Goal: Task Accomplishment & Management: Manage account settings

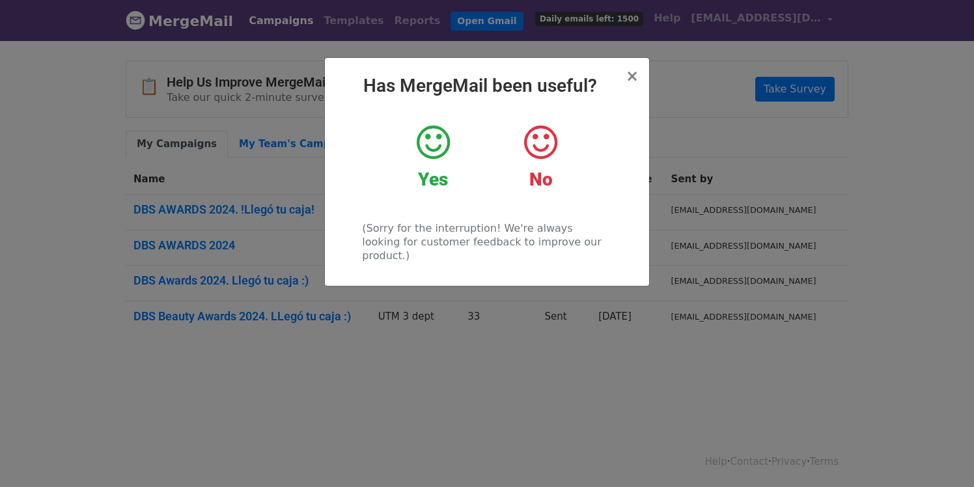
click at [627, 76] on h2 "Has MergeMail been useful?" at bounding box center [486, 86] width 303 height 22
click at [635, 76] on span "×" at bounding box center [632, 76] width 13 height 18
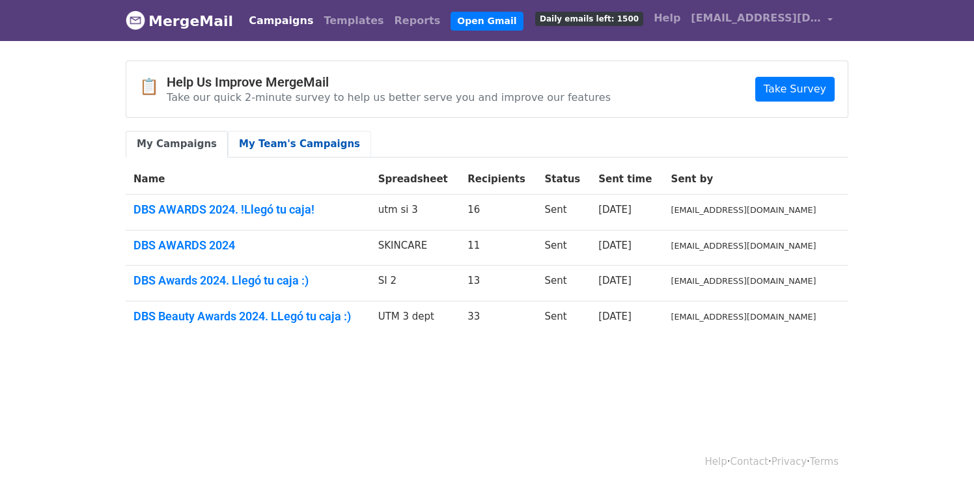
click at [298, 146] on link "My Team's Campaigns" at bounding box center [299, 144] width 143 height 27
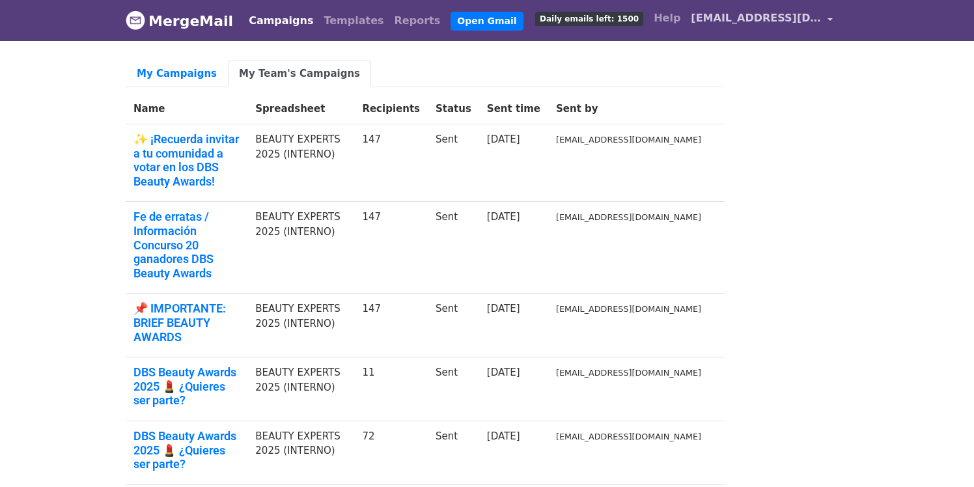
click at [779, 20] on span "[EMAIL_ADDRESS][DOMAIN_NAME]" at bounding box center [756, 18] width 130 height 16
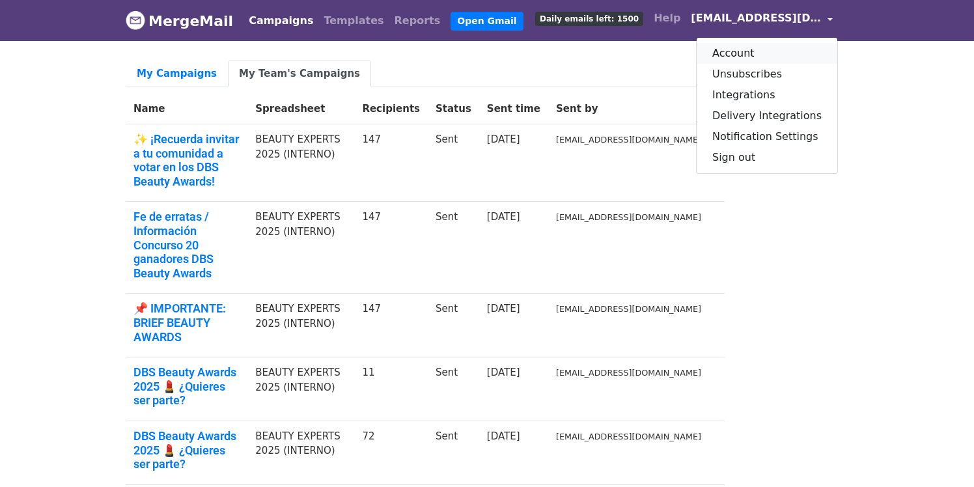
click at [749, 56] on link "Account" at bounding box center [767, 53] width 141 height 21
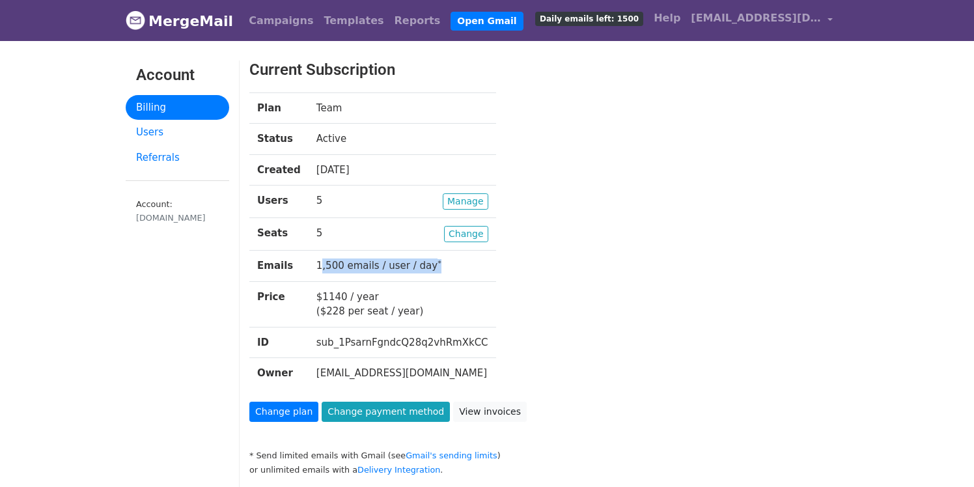
drag, startPoint x: 310, startPoint y: 268, endPoint x: 439, endPoint y: 281, distance: 130.2
click at [439, 281] on tbody "Plan Team Status Active Created 1 year ago Users Manage 5 Seats Change 5 Emails…" at bounding box center [372, 240] width 247 height 296
click at [485, 305] on div "Plan Team Status Active Created 1 year ago Users Manage 5 Seats Change 5 Emails…" at bounding box center [523, 246] width 567 height 309
click at [768, 16] on span "[EMAIL_ADDRESS][DOMAIN_NAME]" at bounding box center [756, 18] width 130 height 16
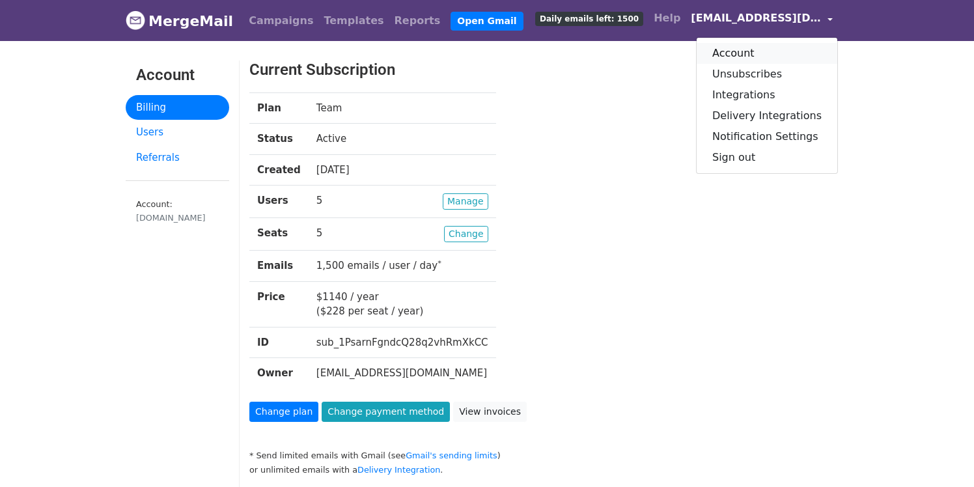
click at [755, 53] on link "Account" at bounding box center [767, 53] width 141 height 21
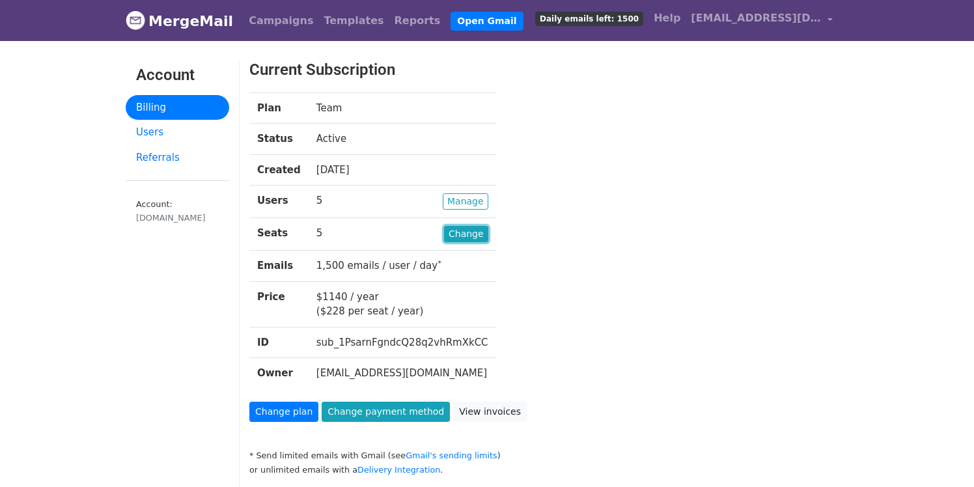
click at [454, 240] on link "Change" at bounding box center [466, 234] width 44 height 16
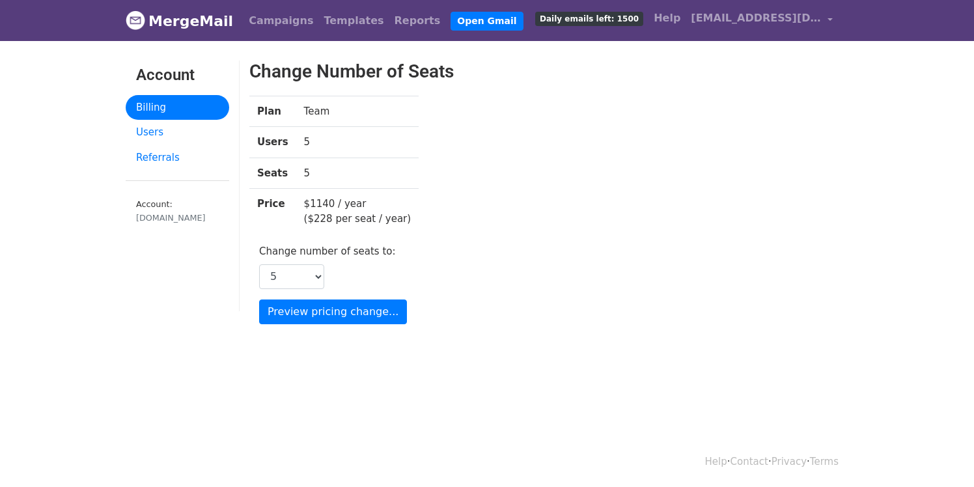
drag, startPoint x: 361, startPoint y: 206, endPoint x: 298, endPoint y: 206, distance: 63.8
click at [298, 206] on td "$1140 / year ($228 per seat / year)" at bounding box center [357, 212] width 123 height 46
drag, startPoint x: 411, startPoint y: 215, endPoint x: 322, endPoint y: 207, distance: 89.5
click at [322, 207] on div "Plan Team Users 5 Seats 5 Price $1140 / year ($228 per seat / year)" at bounding box center [446, 170] width 412 height 149
click at [527, 268] on div "Change Number of Seats Plan Team Users 5 Seats 5 Price $1140 / year ($228 per s…" at bounding box center [446, 193] width 412 height 264
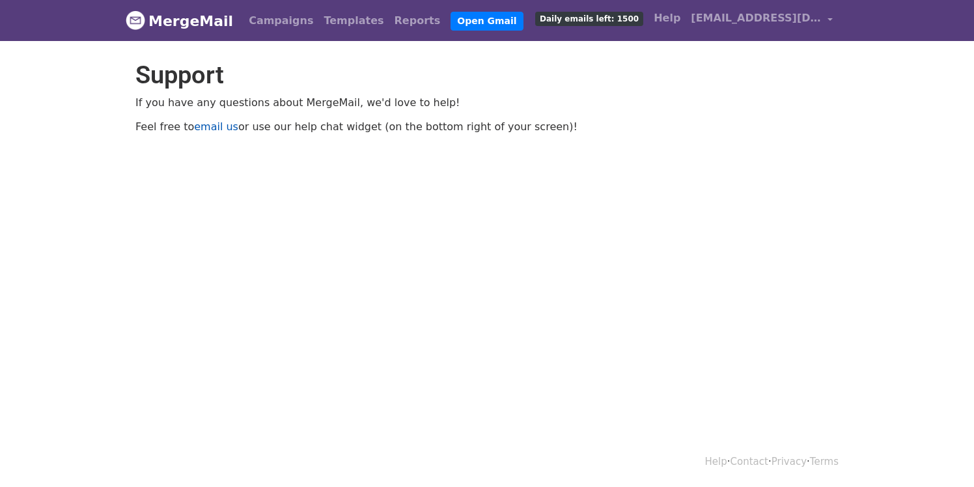
click at [217, 128] on link "email us" at bounding box center [216, 126] width 44 height 12
